Goal: Task Accomplishment & Management: Manage account settings

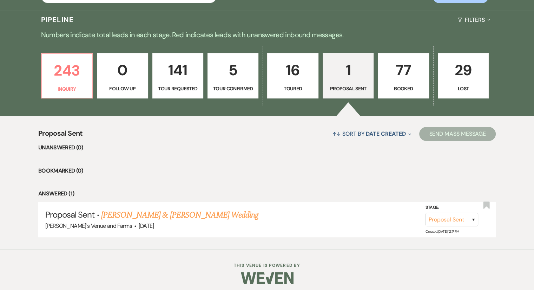
scroll to position [162, 0]
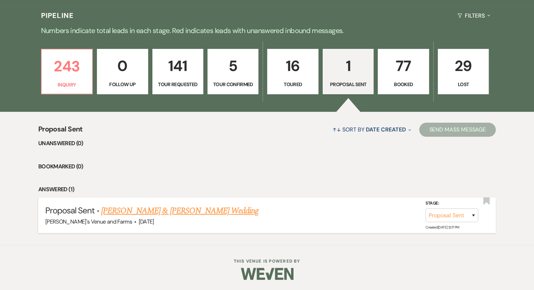
click at [213, 209] on link "[PERSON_NAME] & [PERSON_NAME] Wedding" at bounding box center [179, 210] width 157 height 13
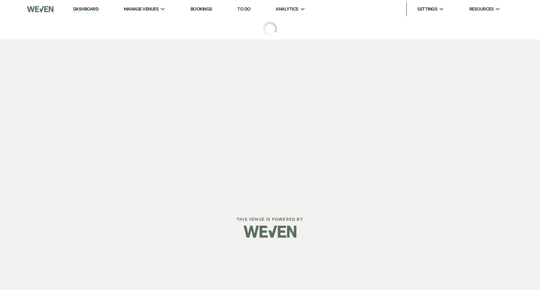
select select "6"
select select "5"
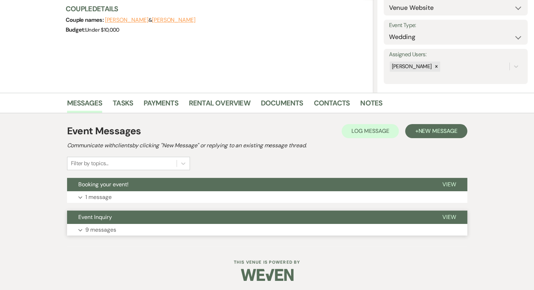
scroll to position [85, 0]
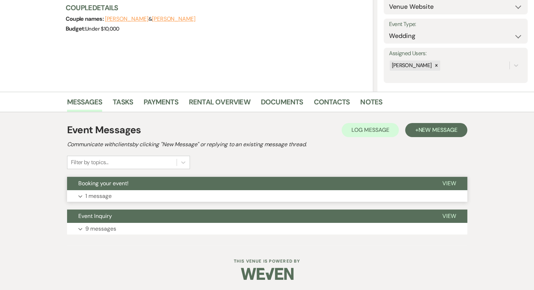
click at [142, 196] on button "Expand 1 message" at bounding box center [267, 196] width 400 height 12
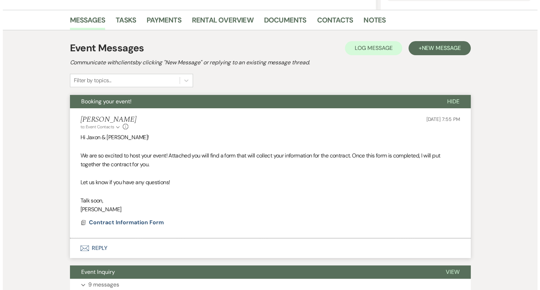
scroll to position [190, 0]
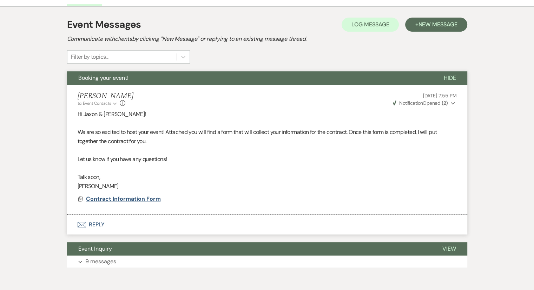
click at [119, 198] on span "Contract Information Form" at bounding box center [123, 198] width 75 height 7
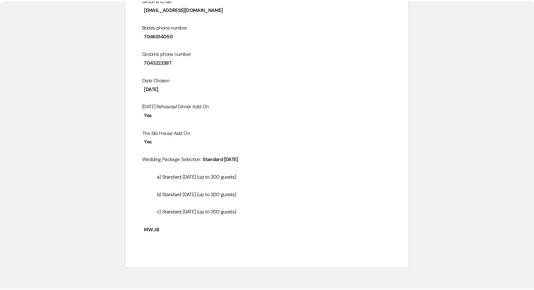
scroll to position [0, 0]
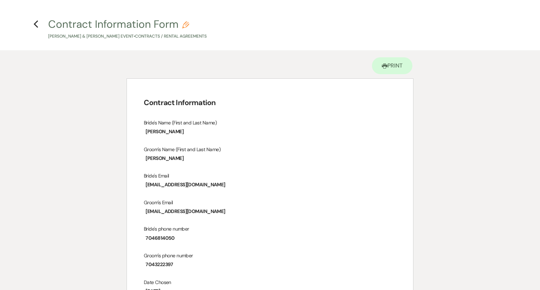
click at [37, 22] on use "button" at bounding box center [36, 24] width 5 height 8
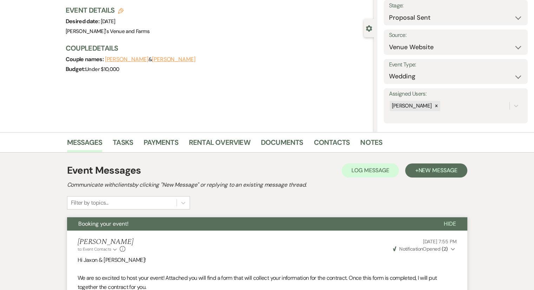
scroll to position [14, 0]
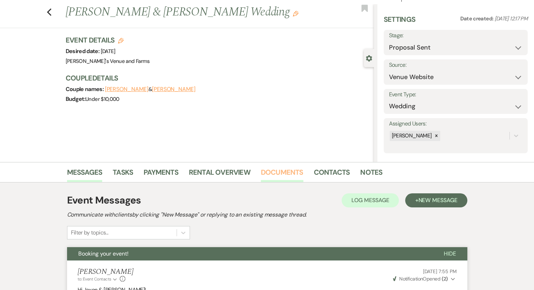
click at [273, 170] on link "Documents" at bounding box center [282, 173] width 43 height 15
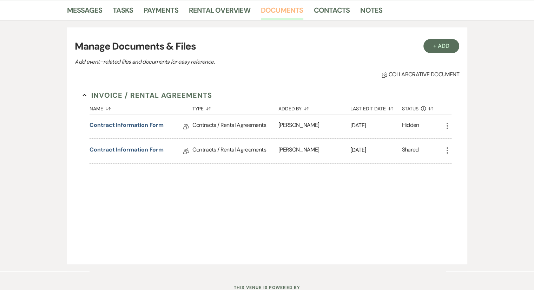
scroll to position [190, 0]
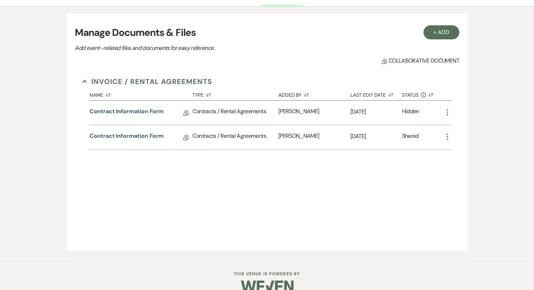
click at [447, 110] on use "button" at bounding box center [447, 112] width 1 height 6
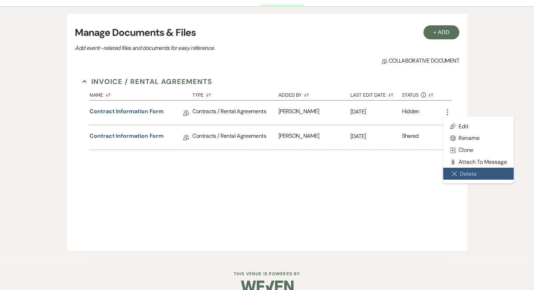
click at [458, 171] on button "Close Delete X Delete" at bounding box center [478, 174] width 71 height 12
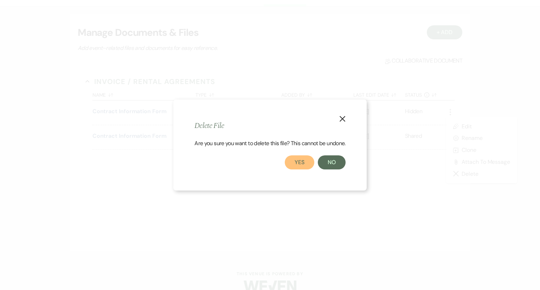
click at [307, 166] on button "Yes" at bounding box center [300, 162] width 30 height 14
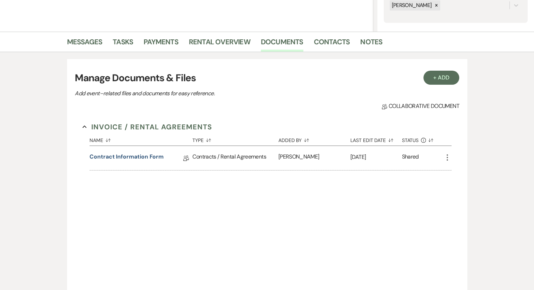
scroll to position [85, 0]
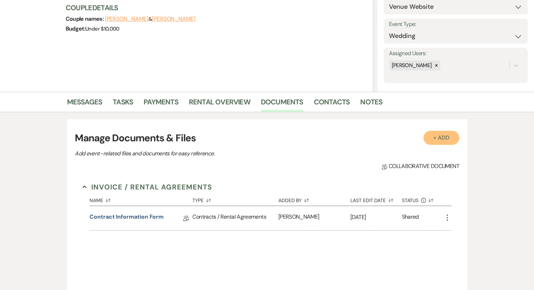
click at [436, 131] on button "+ Add" at bounding box center [442, 138] width 36 height 14
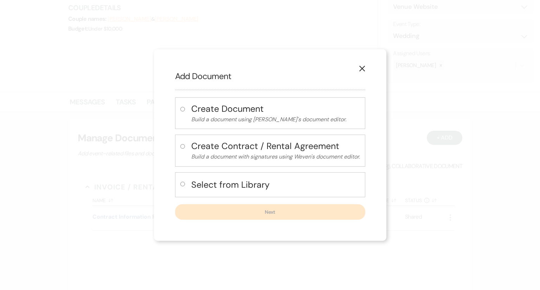
click at [234, 184] on h4 "Select from Library" at bounding box center [275, 184] width 169 height 12
radio input "true"
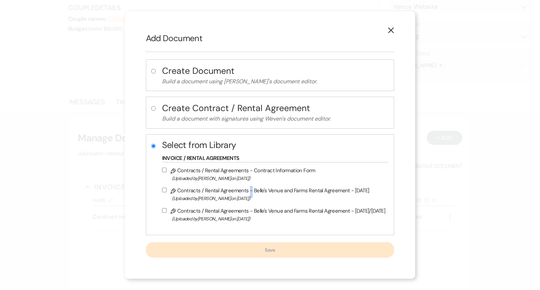
click at [248, 189] on label "Pencil Contracts / Rental Agreements - Belle's Venue and Farms Rental Agreement…" at bounding box center [273, 194] width 223 height 17
click at [269, 189] on label "Pencil Contracts / Rental Agreements - Belle's Venue and Farms Rental Agreement…" at bounding box center [273, 194] width 223 height 17
click at [166, 189] on input "Pencil Contracts / Rental Agreements - Belle's Venue and Farms Rental Agreement…" at bounding box center [164, 190] width 5 height 5
checkbox input "true"
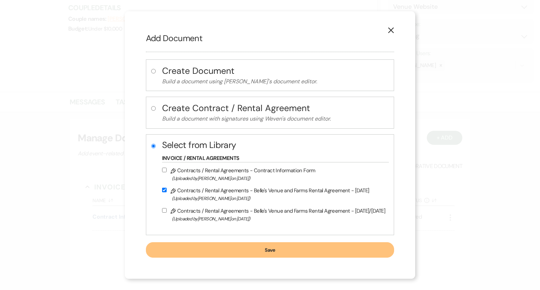
click at [210, 251] on button "Save" at bounding box center [270, 249] width 248 height 15
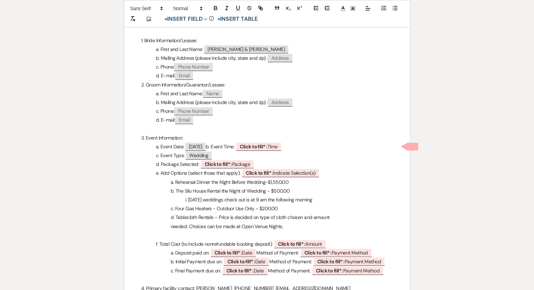
scroll to position [176, 0]
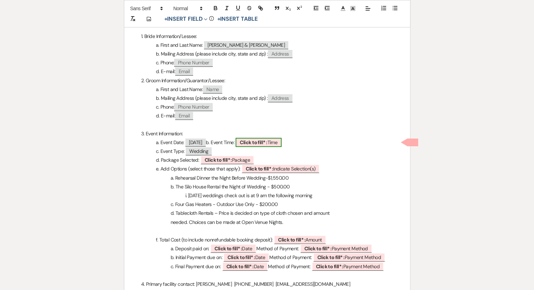
click at [267, 142] on b "Click to fill* :" at bounding box center [253, 142] width 27 height 6
select select "owner"
select select "Time"
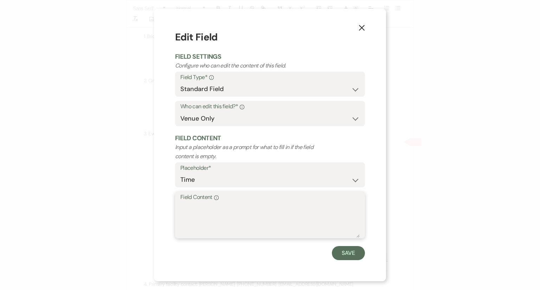
click at [213, 206] on textarea "Field Content Info" at bounding box center [269, 219] width 179 height 35
type textarea "[DATE]: 4 pm - 9 pm, [DATE]: 9 am - 11 pm"
click at [357, 258] on button "Save" at bounding box center [348, 253] width 33 height 14
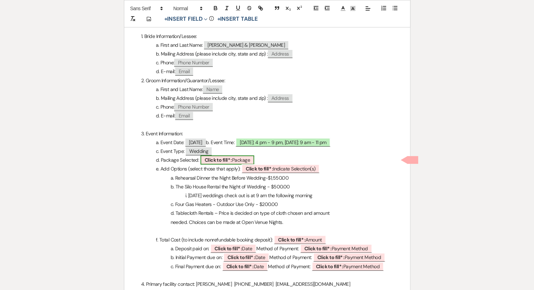
click at [226, 155] on span "Click to fill* : Package" at bounding box center [228, 159] width 54 height 9
select select "owner"
select select "custom_placeholder"
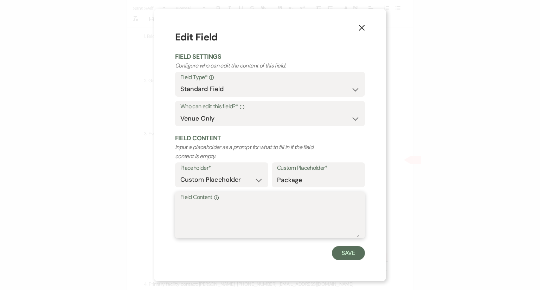
click at [223, 214] on textarea "Field Content Info" at bounding box center [269, 219] width 179 height 35
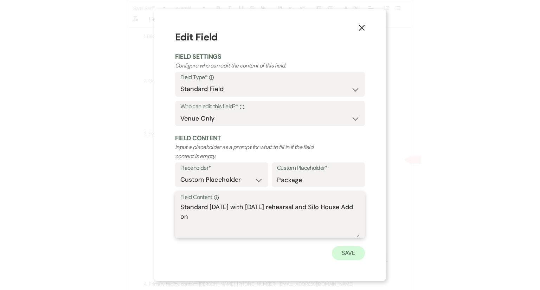
type textarea "Standard [DATE] with [DATE] rehearsal and Silo House Add on"
drag, startPoint x: 338, startPoint y: 254, endPoint x: 332, endPoint y: 253, distance: 6.1
click at [338, 254] on button "Save" at bounding box center [348, 253] width 33 height 14
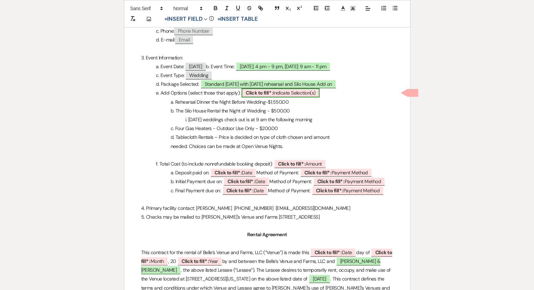
scroll to position [246, 0]
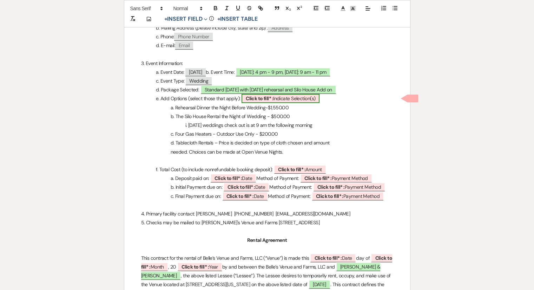
click at [290, 98] on span "Click to fill* : Indicate Selection(s)" at bounding box center [281, 98] width 78 height 9
select select "owner"
select select "custom_placeholder"
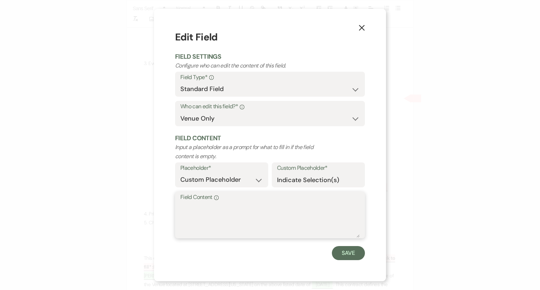
click at [229, 208] on textarea "Field Content Info" at bounding box center [269, 219] width 179 height 35
type textarea "A & B"
click at [347, 257] on button "Save" at bounding box center [348, 253] width 33 height 14
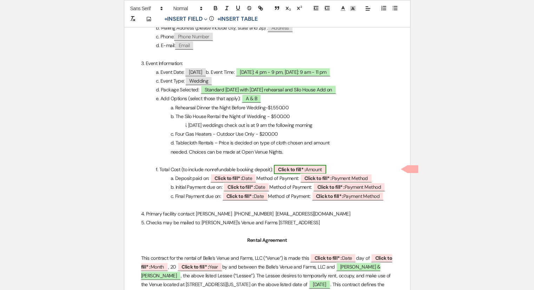
click at [289, 169] on b "Click to fill* :" at bounding box center [291, 169] width 27 height 6
select select "owner"
select select "Amount"
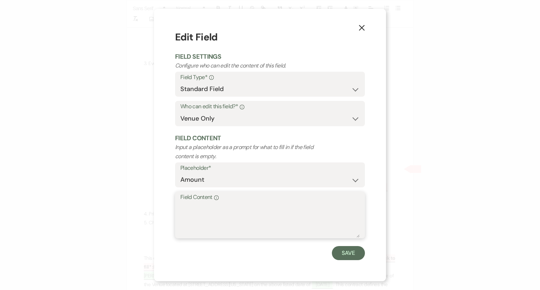
click at [267, 210] on textarea "Field Content Info" at bounding box center [269, 219] width 179 height 35
type textarea "$9,550.00"
click at [340, 252] on button "Save" at bounding box center [348, 253] width 33 height 14
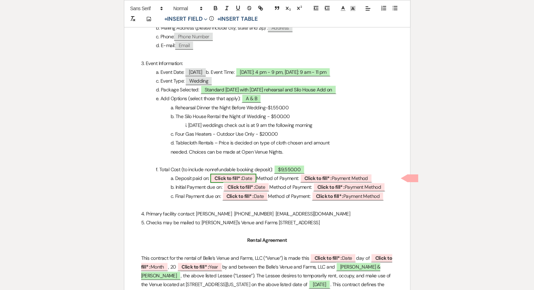
click at [223, 178] on b "Click to fill* :" at bounding box center [228, 178] width 27 height 6
select select "owner"
select select "Date"
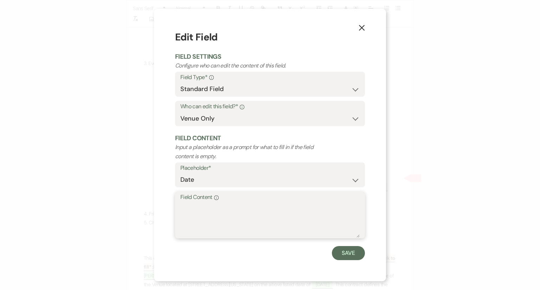
click at [213, 219] on textarea "Field Content Info" at bounding box center [269, 219] width 179 height 35
type textarea "[DATE]"
click at [346, 251] on button "Save" at bounding box center [348, 253] width 33 height 14
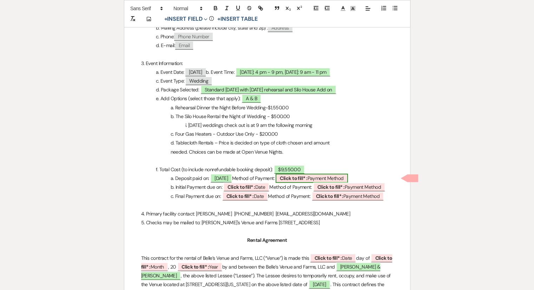
click at [307, 178] on b "Click to fill* :" at bounding box center [293, 178] width 27 height 6
select select "owner"
select select "custom_placeholder"
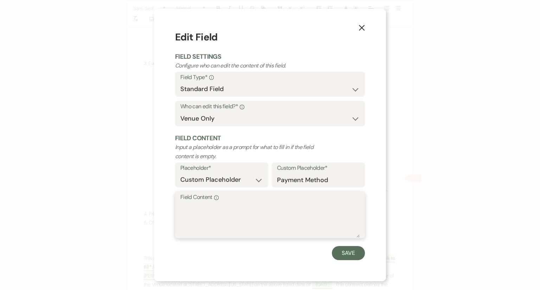
click at [247, 222] on textarea "Field Content Info" at bounding box center [269, 219] width 179 height 35
type textarea "cash, card or check"
click at [339, 250] on button "Save" at bounding box center [348, 253] width 33 height 14
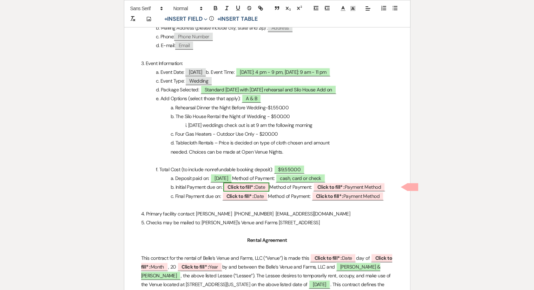
click at [238, 187] on b "Click to fill* :" at bounding box center [241, 187] width 27 height 6
select select "owner"
select select "Date"
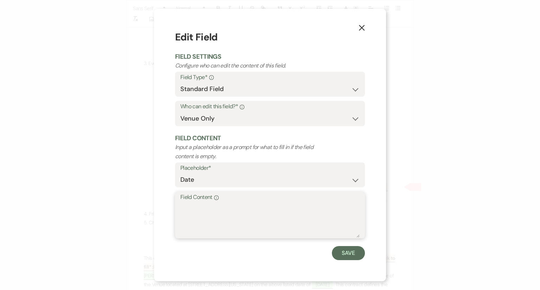
click at [250, 221] on textarea "Field Content Info" at bounding box center [269, 219] width 179 height 35
type textarea "[DATE]"
click at [351, 251] on button "Save" at bounding box center [348, 253] width 33 height 14
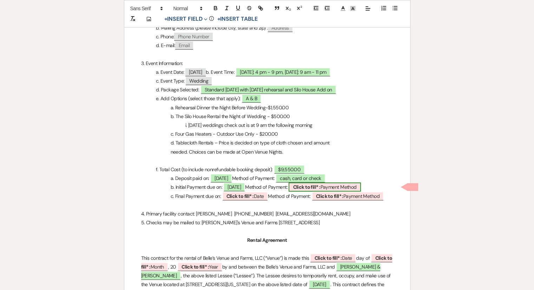
click at [317, 184] on b "Click to fill* :" at bounding box center [306, 187] width 27 height 6
select select "owner"
select select "custom_placeholder"
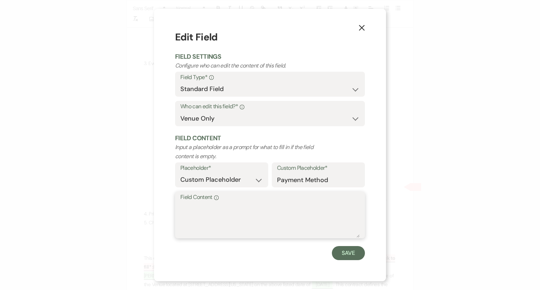
click at [223, 204] on textarea "Field Content Info" at bounding box center [269, 219] width 179 height 35
type textarea "[DATE]"
click at [353, 261] on div "X Edit Field Field Settings Configure who can edit the content of this field. F…" at bounding box center [270, 145] width 232 height 272
click at [352, 256] on button "Save" at bounding box center [348, 253] width 33 height 14
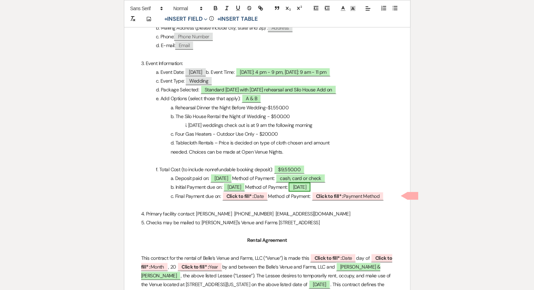
click at [311, 186] on span "[DATE]" at bounding box center [300, 186] width 22 height 9
select select "owner"
select select "custom_placeholder"
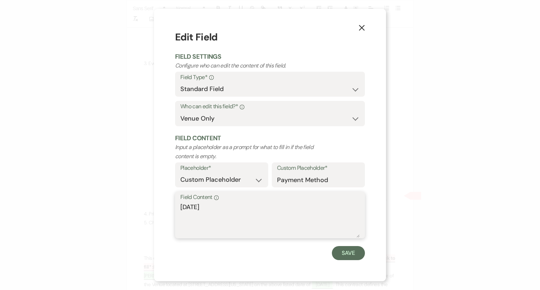
click at [274, 208] on textarea "[DATE]" at bounding box center [269, 219] width 179 height 35
click at [275, 209] on textarea "[DATE]" at bounding box center [269, 219] width 179 height 35
type textarea "4"
type textarea "cash, card or check"
drag, startPoint x: 339, startPoint y: 250, endPoint x: 343, endPoint y: 255, distance: 6.5
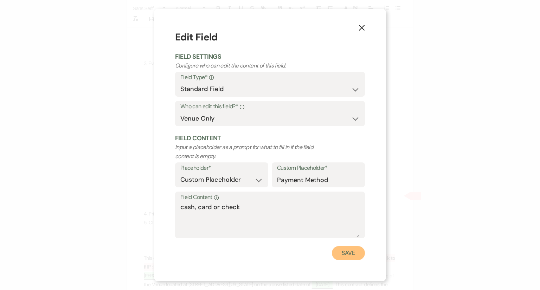
click at [342, 253] on button "Save" at bounding box center [348, 253] width 33 height 14
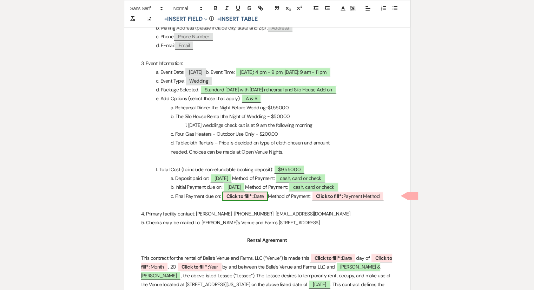
click at [232, 195] on b "Click to fill* :" at bounding box center [240, 196] width 27 height 6
select select "owner"
select select "Date"
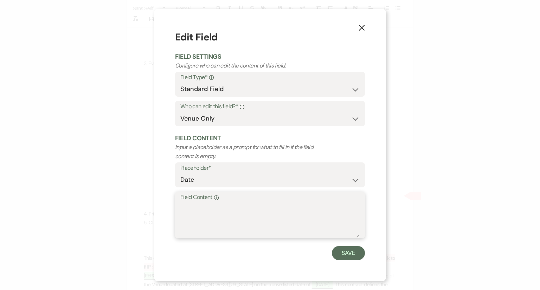
click at [225, 209] on textarea "Field Content Info" at bounding box center [269, 219] width 179 height 35
type textarea "[DATE]"
click at [358, 254] on button "Save" at bounding box center [348, 253] width 33 height 14
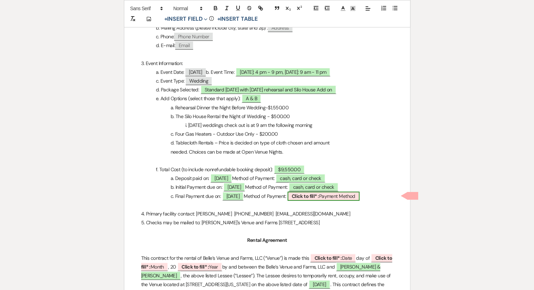
click at [350, 196] on span "Click to fill* : Payment Method" at bounding box center [324, 195] width 72 height 9
select select "owner"
select select "custom_placeholder"
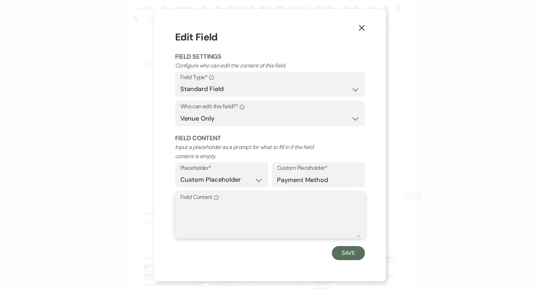
click at [276, 220] on textarea "Field Content Info" at bounding box center [269, 219] width 179 height 35
type textarea "cash, card or check"
click at [361, 257] on button "Save" at bounding box center [348, 253] width 33 height 14
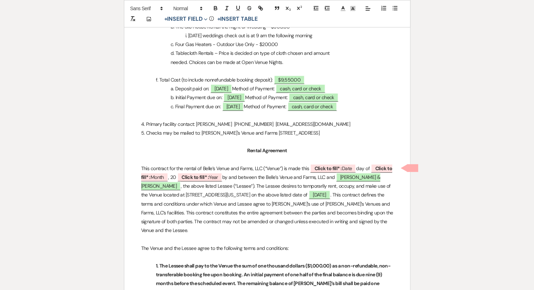
scroll to position [351, 0]
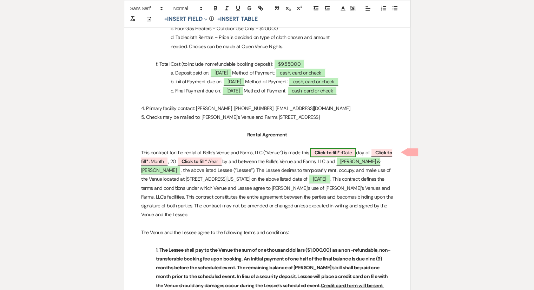
click at [334, 154] on b "Click to fill* :" at bounding box center [327, 152] width 27 height 6
select select "owner"
select select "Date"
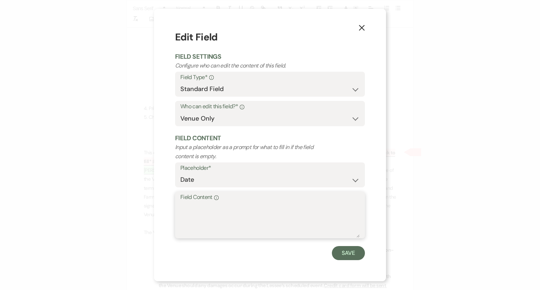
click at [284, 210] on textarea "Field Content Info" at bounding box center [269, 219] width 179 height 35
type textarea "19th"
drag, startPoint x: 354, startPoint y: 259, endPoint x: 351, endPoint y: 256, distance: 3.7
click at [351, 256] on button "Save" at bounding box center [348, 253] width 33 height 14
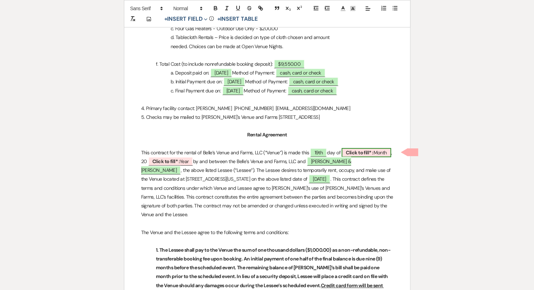
click at [361, 152] on b "Click to fill* :" at bounding box center [359, 152] width 27 height 6
select select "owner"
select select "custom_placeholder"
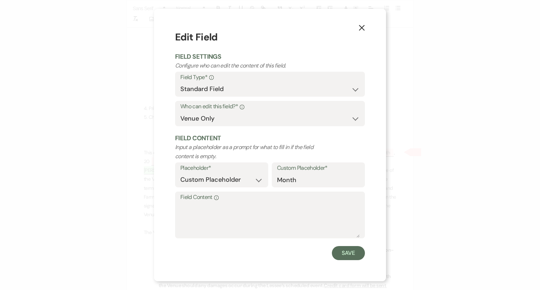
click at [253, 202] on label "Field Content Info" at bounding box center [269, 197] width 179 height 10
click at [253, 202] on textarea "Field Content Info" at bounding box center [269, 219] width 179 height 35
type textarea "August"
click at [360, 250] on button "Save" at bounding box center [348, 253] width 33 height 14
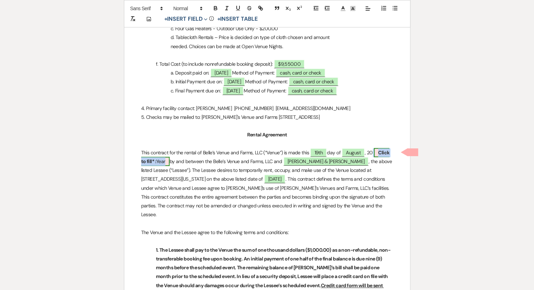
click at [176, 160] on span "Click to fill* : Year" at bounding box center [265, 157] width 249 height 18
select select "owner"
select select "custom_placeholder"
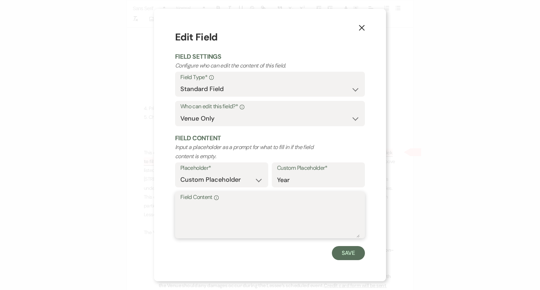
click at [196, 217] on textarea "Field Content Info" at bounding box center [269, 219] width 179 height 35
type textarea "25"
click at [335, 249] on button "Save" at bounding box center [348, 253] width 33 height 14
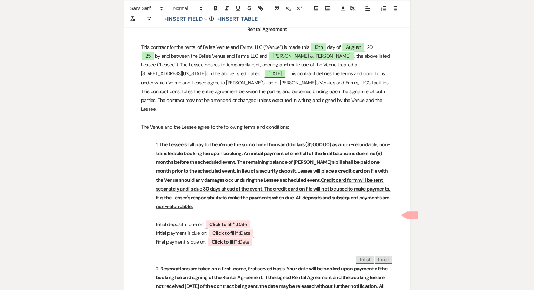
scroll to position [492, 0]
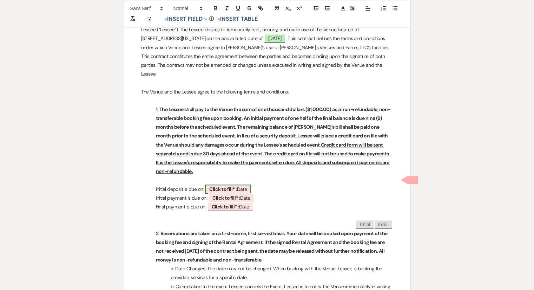
click at [219, 186] on b "Click to fill* :" at bounding box center [222, 189] width 27 height 6
select select "owner"
select select "Date"
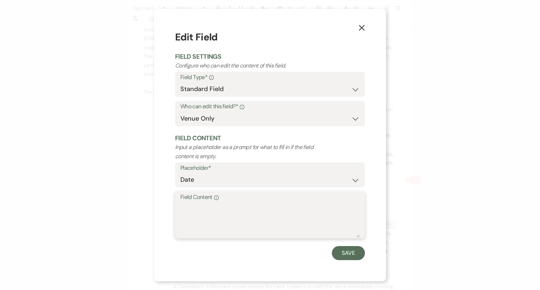
click at [225, 204] on textarea "Field Content Info" at bounding box center [269, 219] width 179 height 35
type textarea "[DATE] - $1,000.00"
click at [341, 256] on button "Save" at bounding box center [348, 253] width 33 height 14
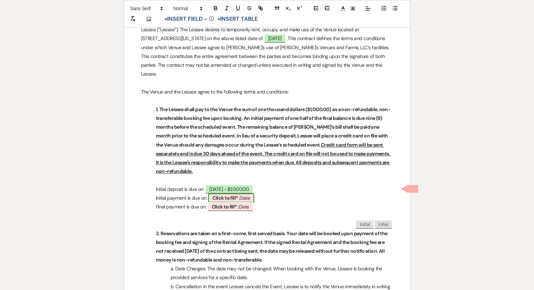
click at [238, 195] on b "Click to fill* :" at bounding box center [226, 198] width 27 height 6
select select "owner"
select select "Date"
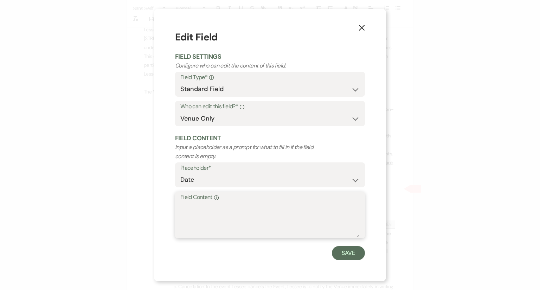
click at [253, 205] on textarea "Field Content Info" at bounding box center [269, 219] width 179 height 35
type textarea "[DATE] - $4,275.00"
click at [354, 257] on button "Save" at bounding box center [348, 253] width 33 height 14
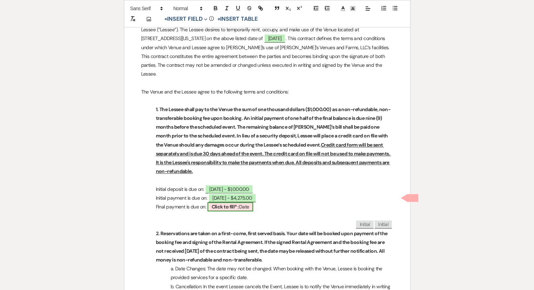
click at [224, 203] on b "Click to fill* :" at bounding box center [225, 206] width 27 height 6
select select "owner"
select select "Date"
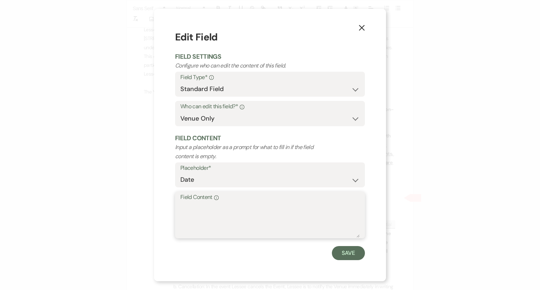
click at [218, 216] on textarea "Field Content Info" at bounding box center [269, 219] width 179 height 35
type textarea "[DATE] - $4,275.00"
click at [341, 252] on button "Save" at bounding box center [348, 253] width 33 height 14
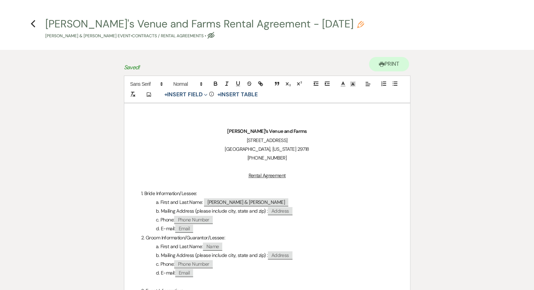
scroll to position [0, 0]
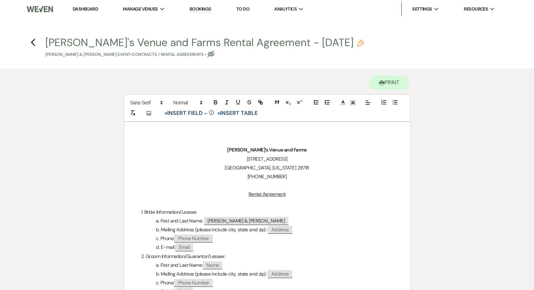
click at [357, 43] on icon "Pencil" at bounding box center [360, 43] width 7 height 7
select select "10"
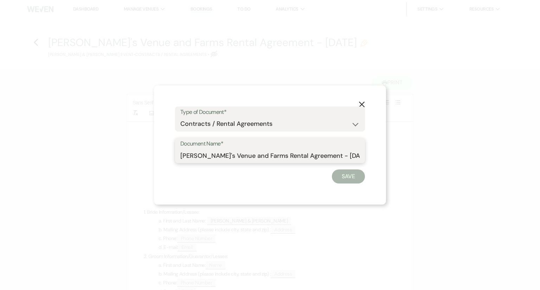
click at [349, 154] on input "[PERSON_NAME]'s Venue and Farms Rental Agreement - [DATE]" at bounding box center [269, 156] width 179 height 14
type input "Belle's Venue and Farms Rental Agreement - [DATE]"
click at [341, 182] on button "Save" at bounding box center [348, 176] width 33 height 14
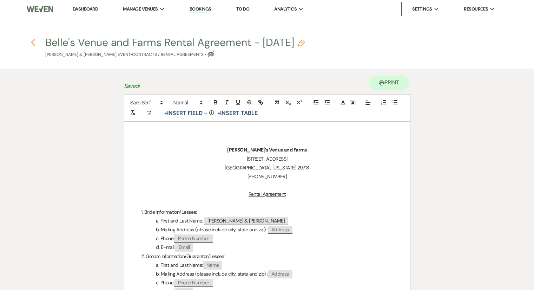
click at [33, 42] on icon "Previous" at bounding box center [33, 42] width 5 height 8
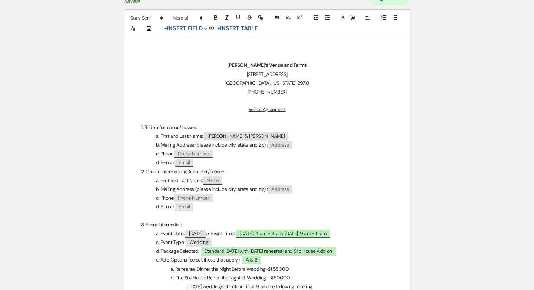
select select "6"
select select "5"
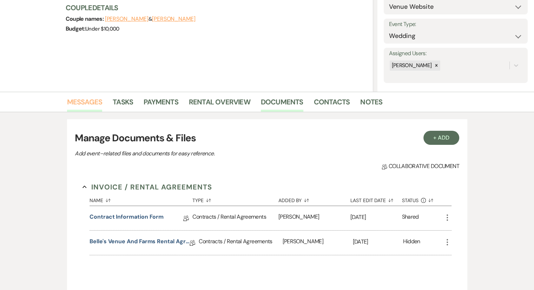
click at [88, 105] on link "Messages" at bounding box center [84, 103] width 35 height 15
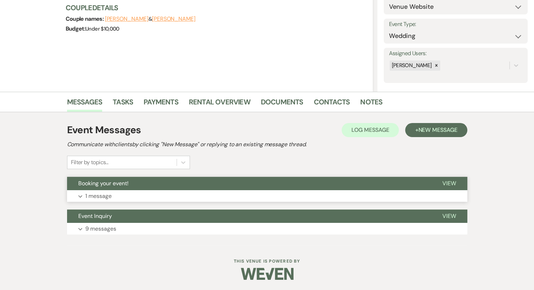
click at [120, 189] on button "Booking your event!" at bounding box center [249, 183] width 364 height 13
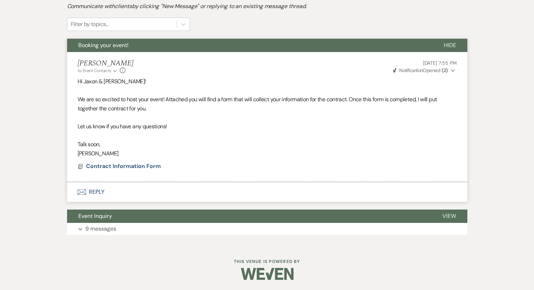
click at [102, 190] on button "Envelope Reply" at bounding box center [267, 192] width 400 height 20
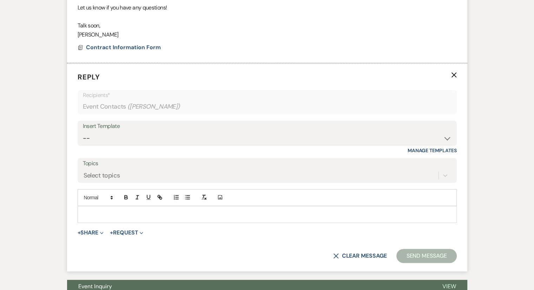
scroll to position [412, 0]
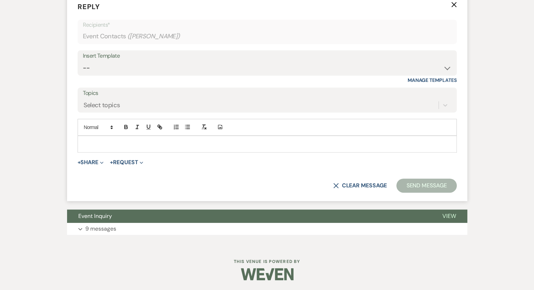
click at [139, 57] on div "Insert Template" at bounding box center [267, 56] width 369 height 10
click at [133, 66] on select "-- Weven Planning Portal Introduction (Booked Events) Initial Inquiry Response …" at bounding box center [267, 68] width 369 height 14
select select "978"
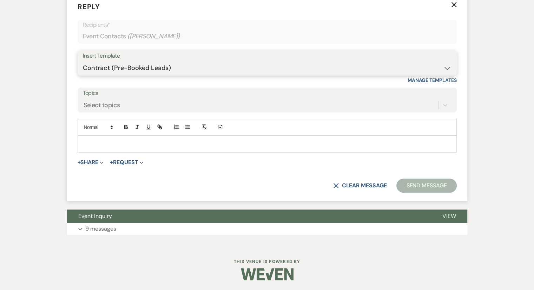
click at [83, 61] on select "-- Weven Planning Portal Introduction (Booked Events) Initial Inquiry Response …" at bounding box center [267, 68] width 369 height 14
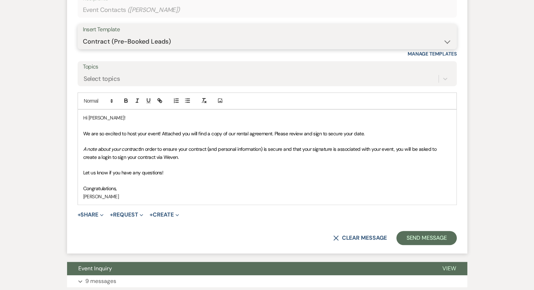
scroll to position [447, 0]
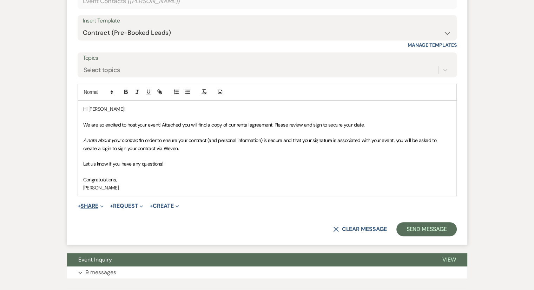
click at [92, 203] on button "+ Share Expand" at bounding box center [91, 206] width 26 height 6
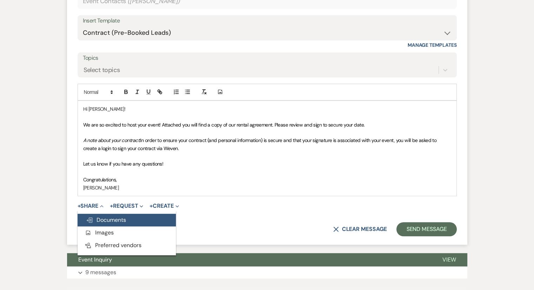
click at [100, 220] on span "Doc Upload Documents" at bounding box center [106, 219] width 40 height 7
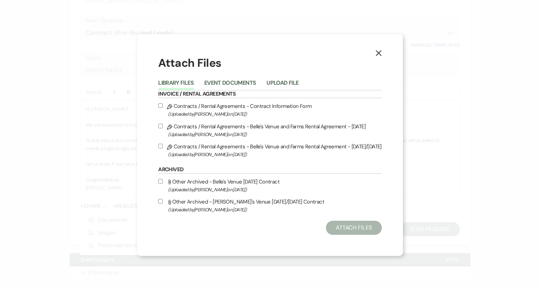
click at [237, 82] on button "Event Documents" at bounding box center [230, 85] width 52 height 10
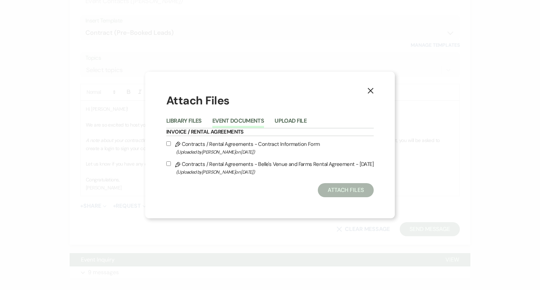
drag, startPoint x: 265, startPoint y: 162, endPoint x: 271, endPoint y: 167, distance: 7.2
click at [265, 162] on label "Pencil Contracts / Rental Agreements - Belle's Venue and Farms Rental Agreement…" at bounding box center [269, 167] width 207 height 17
click at [171, 162] on input "Pencil Contracts / Rental Agreements - Belle's Venue and Farms Rental Agreement…" at bounding box center [168, 163] width 5 height 5
checkbox input "true"
click at [337, 191] on button "Attach Files" at bounding box center [346, 190] width 56 height 14
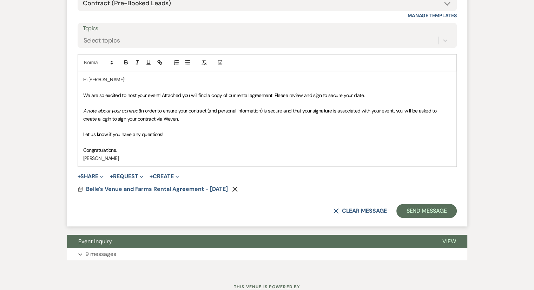
scroll to position [482, 0]
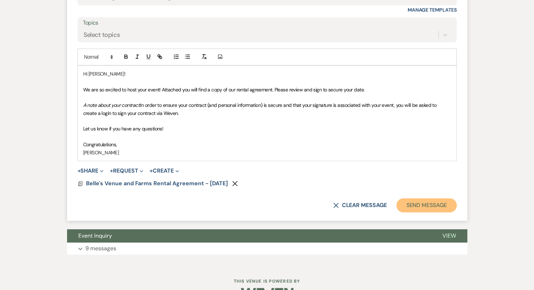
click at [423, 204] on button "Send Message" at bounding box center [427, 205] width 60 height 14
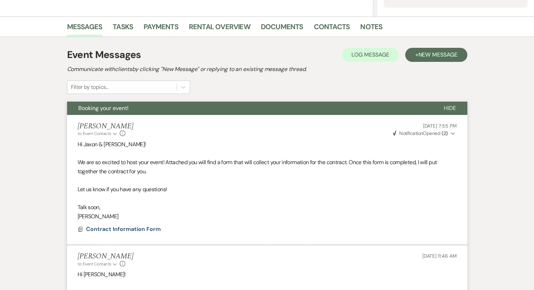
scroll to position [0, 0]
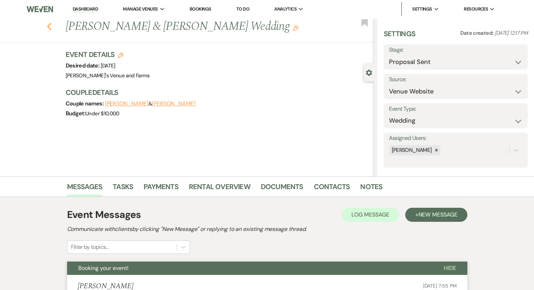
click at [54, 29] on div "Previous [PERSON_NAME] & [PERSON_NAME] Wedding Edit Bookmark" at bounding box center [185, 30] width 378 height 24
click at [51, 26] on use "button" at bounding box center [49, 27] width 5 height 8
select select "6"
